Goal: Task Accomplishment & Management: Manage account settings

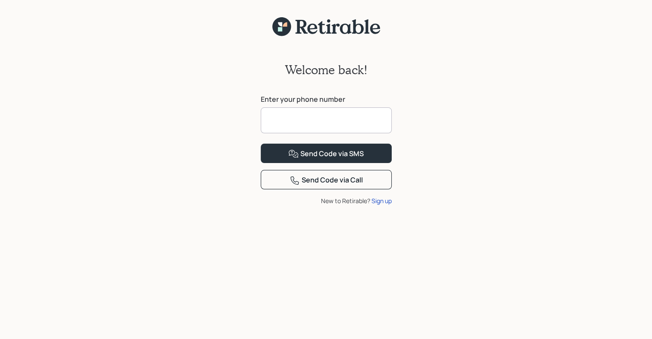
click at [336, 124] on input at bounding box center [326, 120] width 131 height 26
type input "**********"
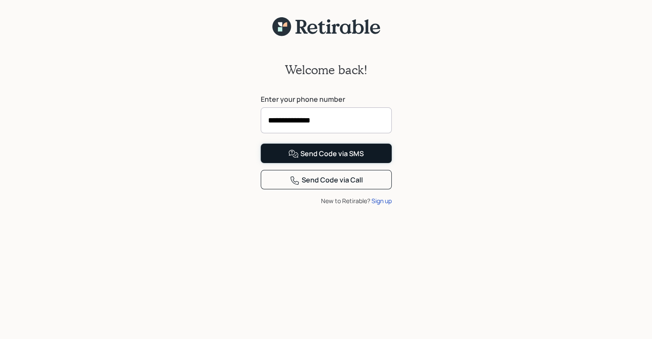
click at [358, 159] on div "Send Code via SMS" at bounding box center [325, 154] width 75 height 10
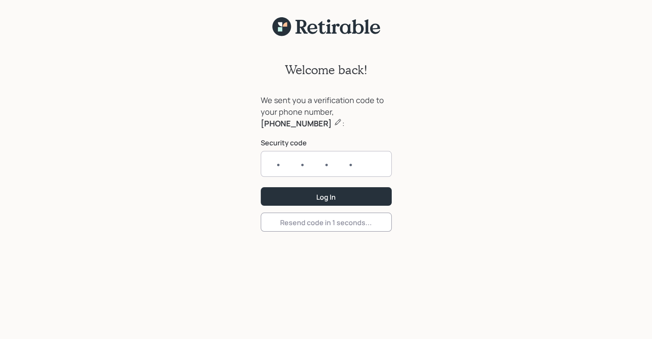
click at [284, 168] on input "text" at bounding box center [326, 164] width 131 height 26
type input "5276"
click at [261, 187] on button "Log In" at bounding box center [326, 196] width 131 height 19
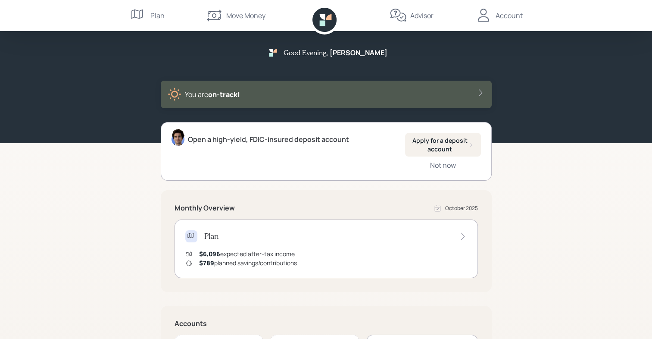
click at [480, 93] on icon at bounding box center [480, 92] width 9 height 9
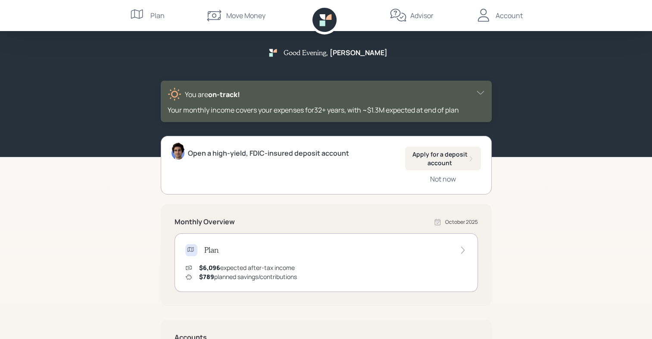
click at [159, 19] on div "Plan" at bounding box center [157, 15] width 14 height 10
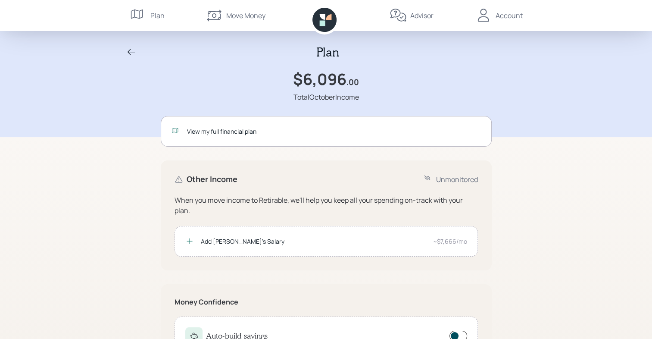
click at [274, 133] on div "View my full financial plan" at bounding box center [334, 131] width 294 height 9
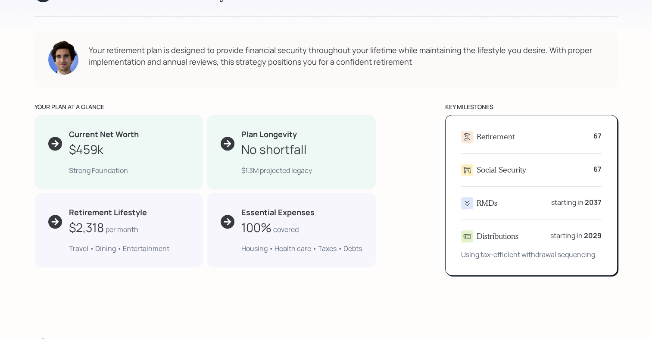
scroll to position [435, 0]
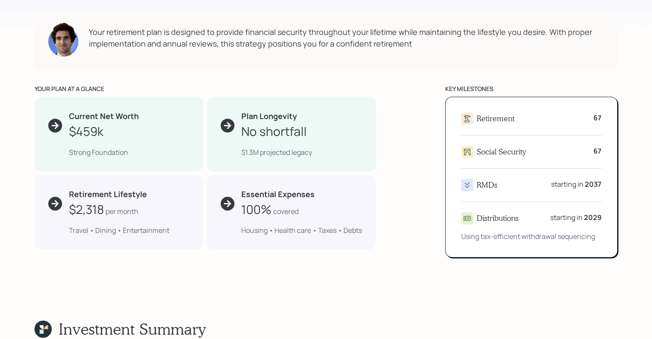
click at [467, 187] on icon at bounding box center [466, 185] width 5 height 6
